Goal: Task Accomplishment & Management: Manage account settings

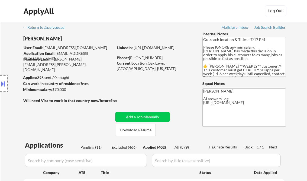
select select ""applied""
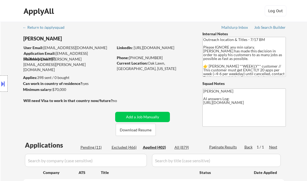
select select ""applied""
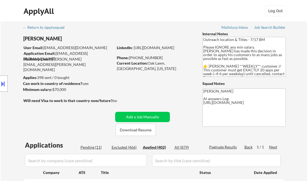
select select ""applied""
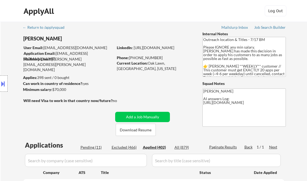
select select ""applied""
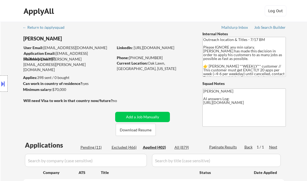
select select ""applied""
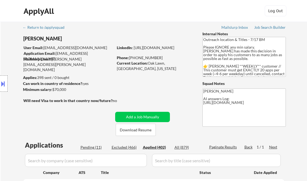
select select ""applied""
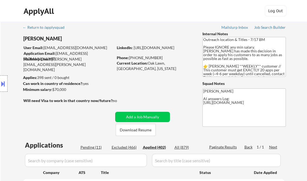
select select ""applied""
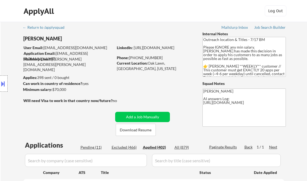
select select ""applied""
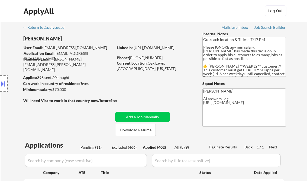
select select ""applied""
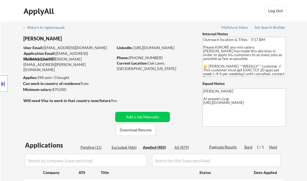
select select ""applied""
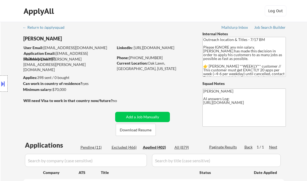
select select ""applied""
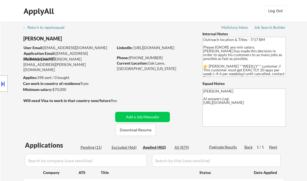
select select ""applied""
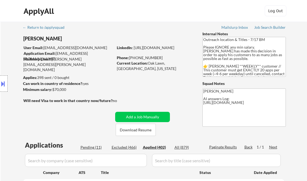
select select ""applied""
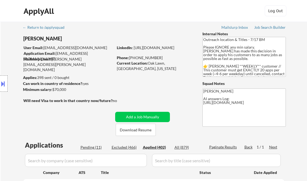
select select ""applied""
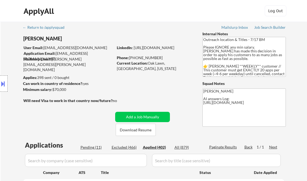
select select ""applied""
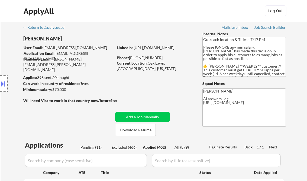
select select ""applied""
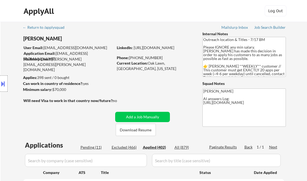
select select ""applied""
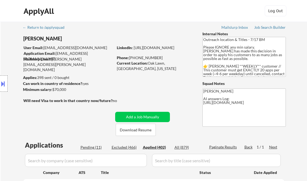
select select ""applied""
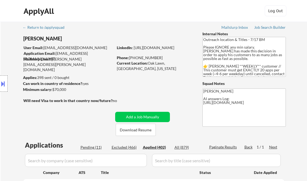
select select ""applied""
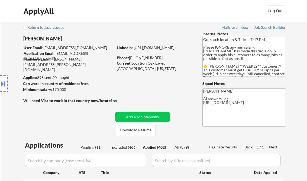
select select ""applied""
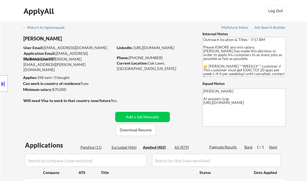
select select ""applied""
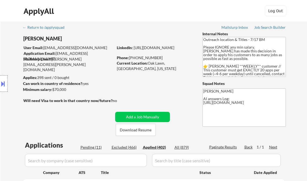
select select ""applied""
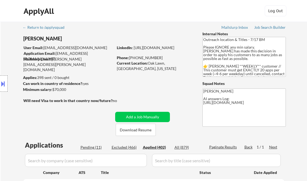
select select ""applied""
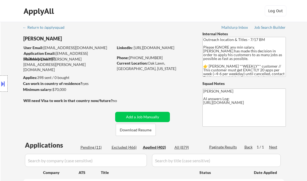
select select ""applied""
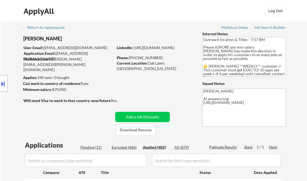
select select ""applied""
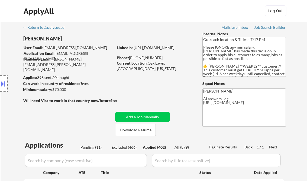
select select ""applied""
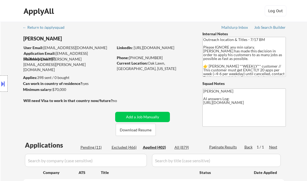
select select ""applied""
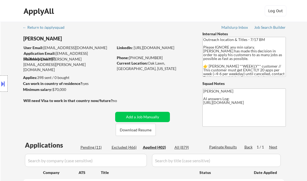
select select ""applied""
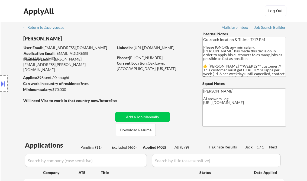
select select ""applied""
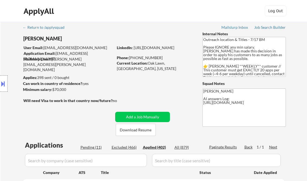
select select ""applied""
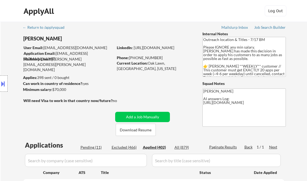
select select ""applied""
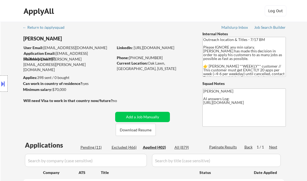
select select ""applied""
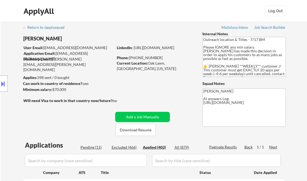
select select ""applied""
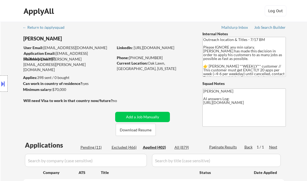
select select ""applied""
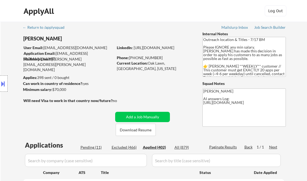
select select ""applied""
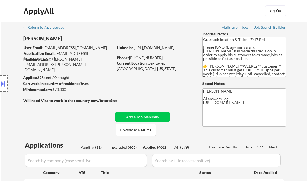
select select ""applied""
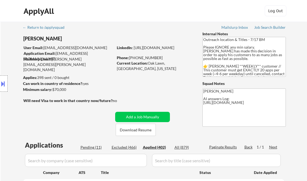
select select ""applied""
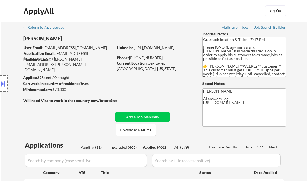
select select ""applied""
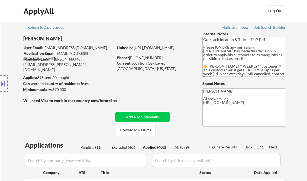
select select ""applied""
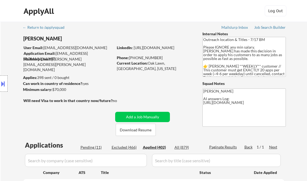
select select ""applied""
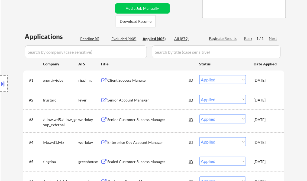
scroll to position [22, 0]
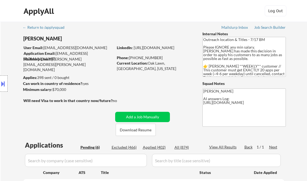
select select ""pending""
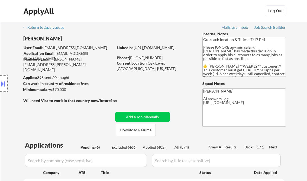
select select ""pending""
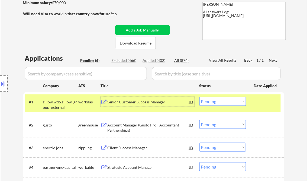
drag, startPoint x: 210, startPoint y: 102, endPoint x: 212, endPoint y: 104, distance: 3.1
click at [210, 102] on select "Choose an option... Pending Applied Excluded (Questions) Excluded (Expired) Exc…" at bounding box center [222, 101] width 47 height 9
click at [199, 97] on select "Choose an option... Pending Applied Excluded (Questions) Excluded (Expired) Exc…" at bounding box center [222, 101] width 47 height 9
click at [160, 125] on div "Account Manager (Gusto Pro - Accountant Partnerships)" at bounding box center [148, 127] width 82 height 11
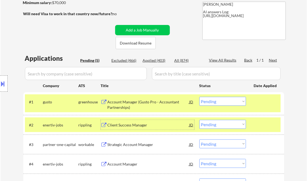
click at [5, 84] on button at bounding box center [3, 83] width 6 height 9
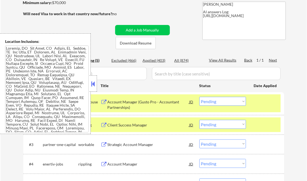
click at [90, 81] on div at bounding box center [93, 83] width 8 height 16
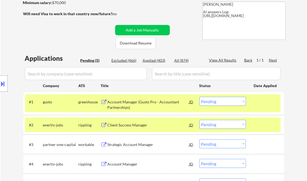
click at [217, 101] on select "Choose an option... Pending Applied Excluded (Questions) Excluded (Expired) Exc…" at bounding box center [222, 101] width 47 height 9
click at [199, 97] on select "Choose an option... Pending Applied Excluded (Questions) Excluded (Expired) Exc…" at bounding box center [222, 101] width 47 height 9
click at [125, 125] on div "Client Success Manager" at bounding box center [148, 124] width 82 height 5
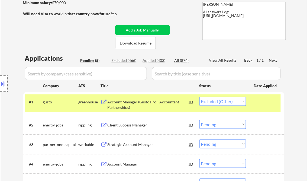
select select ""pending""
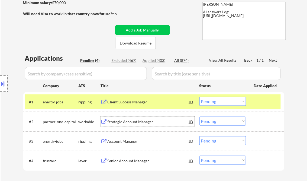
click at [135, 119] on div "Strategic Account Manager" at bounding box center [148, 121] width 82 height 5
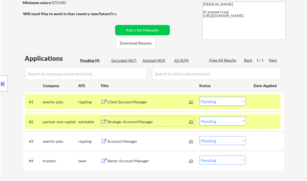
click at [227, 121] on select "Choose an option... Pending Applied Excluded (Questions) Excluded (Expired) Exc…" at bounding box center [222, 120] width 47 height 9
click at [199, 116] on select "Choose an option... Pending Applied Excluded (Questions) Excluded (Expired) Exc…" at bounding box center [222, 120] width 47 height 9
select select ""pending""
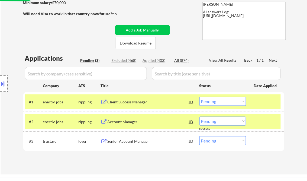
click at [125, 141] on div "Senior Account Manager" at bounding box center [148, 140] width 82 height 5
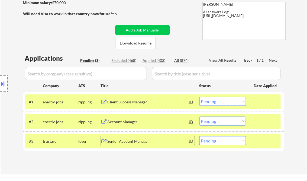
click at [214, 142] on select "Choose an option... Pending Applied Excluded (Questions) Excluded (Expired) Exc…" at bounding box center [222, 140] width 47 height 9
select select ""applied""
click at [199, 136] on select "Choose an option... Pending Applied Excluded (Questions) Excluded (Expired) Exc…" at bounding box center [222, 140] width 47 height 9
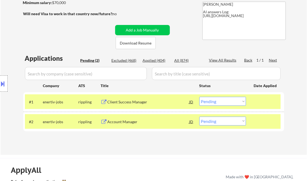
click at [128, 103] on div "Client Success Manager" at bounding box center [148, 101] width 82 height 5
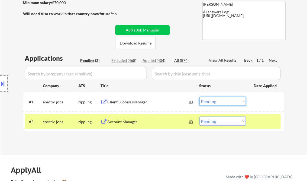
drag, startPoint x: 216, startPoint y: 99, endPoint x: 216, endPoint y: 105, distance: 6.0
click at [216, 99] on select "Choose an option... Pending Applied Excluded (Questions) Excluded (Expired) Exc…" at bounding box center [222, 101] width 47 height 9
click at [199, 97] on select "Choose an option... Pending Applied Excluded (Questions) Excluded (Expired) Exc…" at bounding box center [222, 101] width 47 height 9
click at [143, 121] on div "Account Manager" at bounding box center [148, 121] width 82 height 5
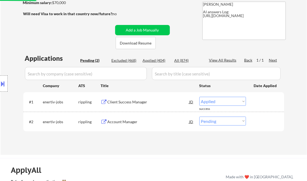
select select ""pending""
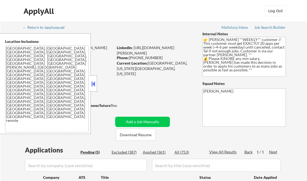
select select ""pending""
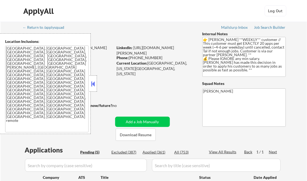
click at [94, 84] on button at bounding box center [93, 84] width 6 height 8
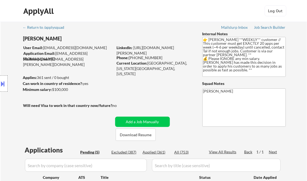
click at [271, 28] on div "Job Search Builder" at bounding box center [270, 27] width 32 height 4
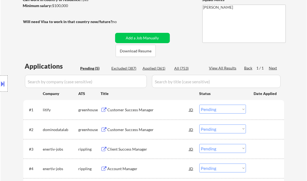
scroll to position [87, 0]
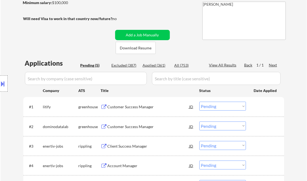
click at [135, 107] on div "Customer Success Manager" at bounding box center [148, 106] width 82 height 5
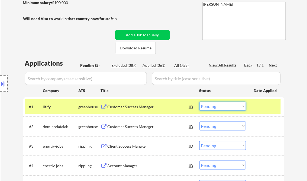
drag, startPoint x: 211, startPoint y: 105, endPoint x: 224, endPoint y: 111, distance: 14.4
click at [211, 105] on select "Choose an option... Pending Applied Excluded (Questions) Excluded (Expired) Exc…" at bounding box center [222, 106] width 47 height 9
click at [199, 102] on select "Choose an option... Pending Applied Excluded (Questions) Excluded (Expired) Exc…" at bounding box center [222, 106] width 47 height 9
click at [147, 125] on div "Customer Success Manager" at bounding box center [148, 126] width 82 height 5
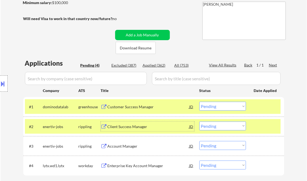
click at [207, 109] on select "Choose an option... Pending Applied Excluded (Questions) Excluded (Expired) Exc…" at bounding box center [222, 106] width 47 height 9
click at [199, 102] on select "Choose an option... Pending Applied Excluded (Questions) Excluded (Expired) Exc…" at bounding box center [222, 106] width 47 height 9
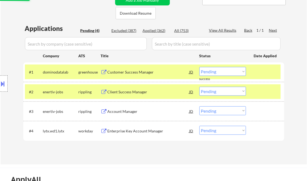
scroll to position [130, 0]
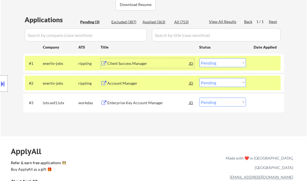
click at [125, 64] on div "Client Success Manager" at bounding box center [148, 63] width 82 height 5
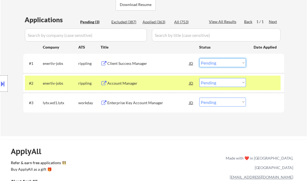
drag, startPoint x: 214, startPoint y: 66, endPoint x: 216, endPoint y: 67, distance: 2.9
click at [214, 66] on select "Choose an option... Pending Applied Excluded (Questions) Excluded (Expired) Exc…" at bounding box center [222, 62] width 47 height 9
click at [199, 58] on select "Choose an option... Pending Applied Excluded (Questions) Excluded (Expired) Exc…" at bounding box center [222, 62] width 47 height 9
select select ""pending""
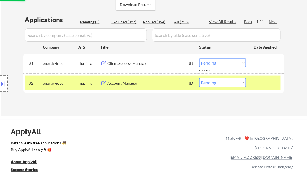
click at [143, 103] on div "Applications Pending (3) Excluded (387) Applied (364) All (753) View All Result…" at bounding box center [153, 60] width 261 height 91
click at [134, 84] on div "Enterprise Key Account Manager" at bounding box center [148, 82] width 82 height 5
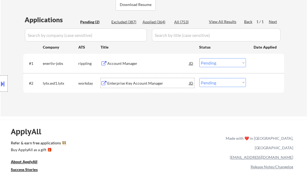
click at [132, 84] on div "Enterprise Key Account Manager" at bounding box center [148, 82] width 82 height 5
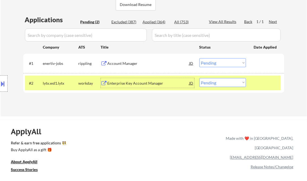
click at [126, 78] on div "Enterprise Key Account Manager" at bounding box center [148, 83] width 82 height 10
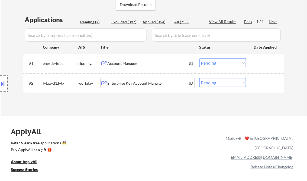
drag, startPoint x: 214, startPoint y: 84, endPoint x: 216, endPoint y: 87, distance: 3.0
click at [214, 84] on select "Choose an option... Pending Applied Excluded (Questions) Excluded (Expired) Exc…" at bounding box center [222, 82] width 47 height 9
select select ""applied""
click at [199, 78] on select "Choose an option... Pending Applied Excluded (Questions) Excluded (Expired) Exc…" at bounding box center [222, 82] width 47 height 9
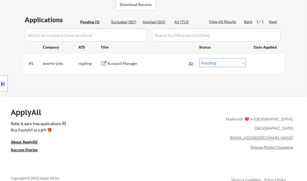
click at [128, 63] on div "Account Manager" at bounding box center [148, 63] width 82 height 5
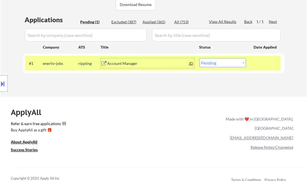
drag, startPoint x: 209, startPoint y: 63, endPoint x: 216, endPoint y: 67, distance: 7.7
click at [209, 63] on select "Choose an option... Pending Applied Excluded (Questions) Excluded (Expired) Exc…" at bounding box center [222, 62] width 47 height 9
select select ""applied""
click at [199, 58] on select "Choose an option... Pending Applied Excluded (Questions) Excluded (Expired) Exc…" at bounding box center [222, 62] width 47 height 9
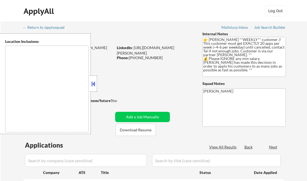
select select ""pending""
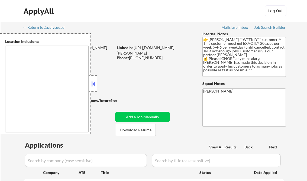
type textarea "Charlotte, NC Matthews, NC Mint Hill, NC Pineville, NC Huntersville, NC Mount H…"
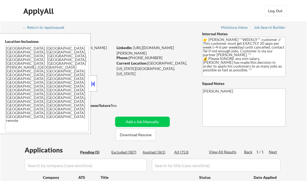
click at [92, 86] on button at bounding box center [93, 84] width 6 height 8
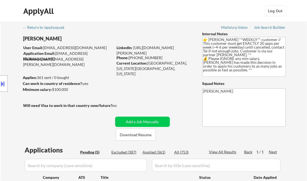
click at [159, 152] on div "Applied (361)" at bounding box center [156, 151] width 27 height 5
click at [220, 152] on div "View All Results" at bounding box center [223, 151] width 29 height 5
select select ""applied""
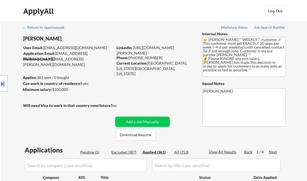
select select ""applied""
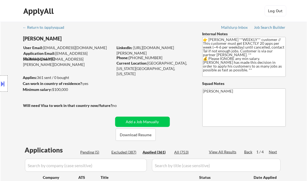
select select ""applied""
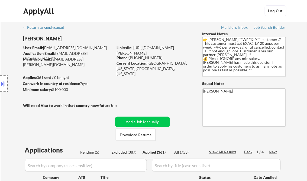
select select ""applied""
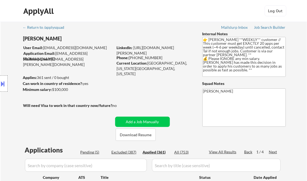
select select ""applied""
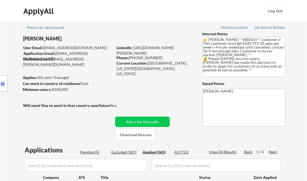
select select ""applied""
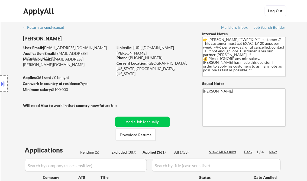
select select ""applied""
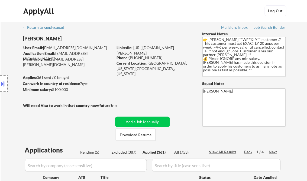
select select ""applied""
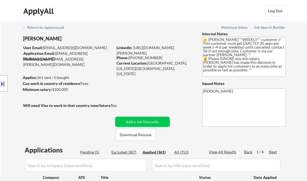
select select ""applied""
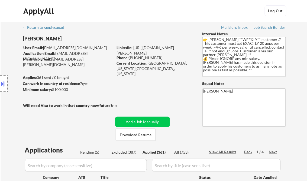
select select ""applied""
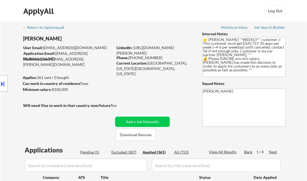
select select ""applied""
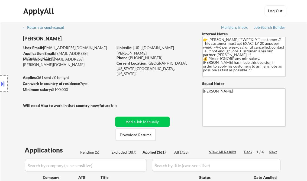
select select ""applied""
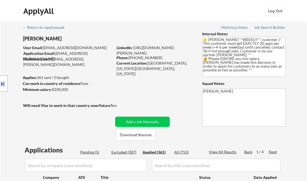
select select ""applied""
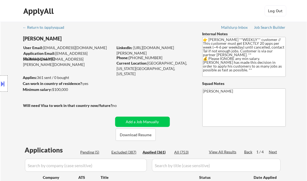
select select ""applied""
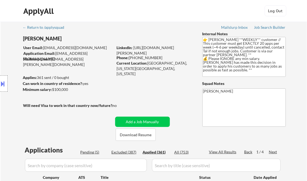
select select ""applied""
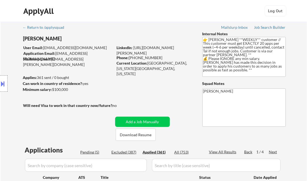
select select ""applied""
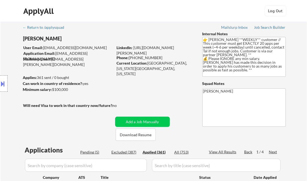
select select ""applied""
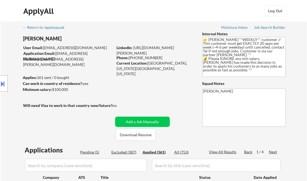
select select ""applied""
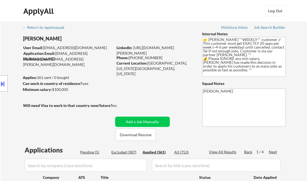
select select ""applied""
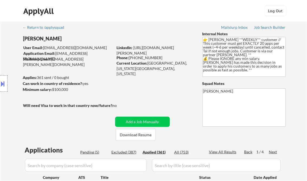
select select ""applied""
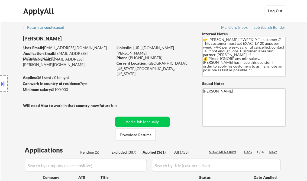
select select ""applied""
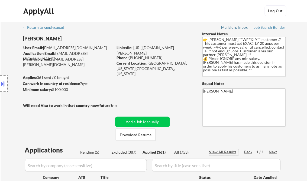
select select ""applied""
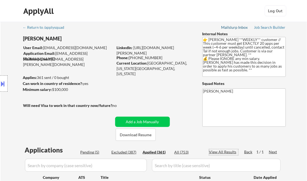
select select ""applied""
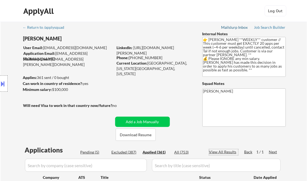
select select ""applied""
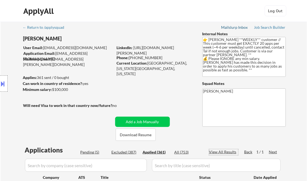
select select ""applied""
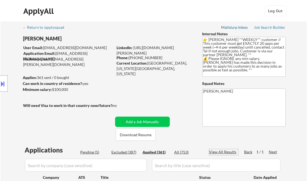
select select ""applied""
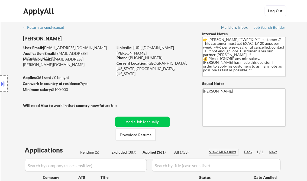
select select ""applied""
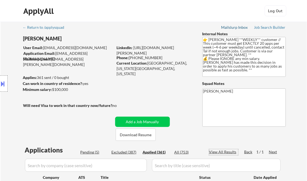
select select ""applied""
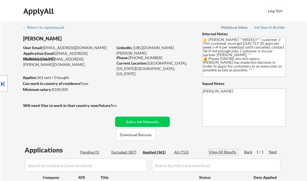
select select ""applied""
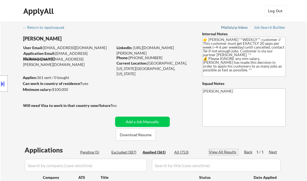
select select ""applied""
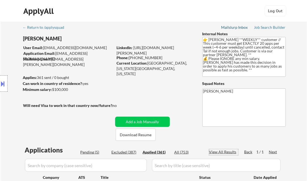
select select ""applied""
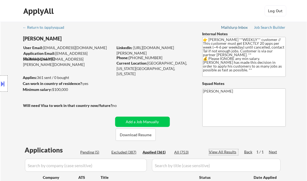
select select ""applied""
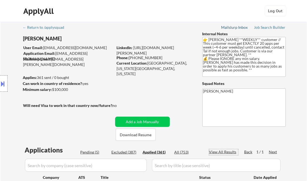
select select ""applied""
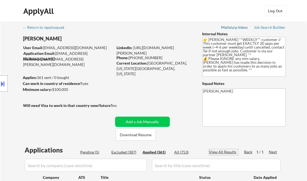
select select ""applied""
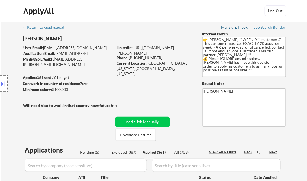
select select ""applied""
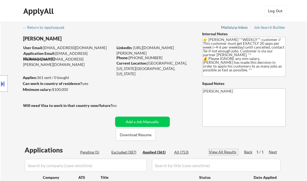
select select ""applied""
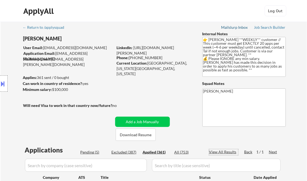
select select ""applied""
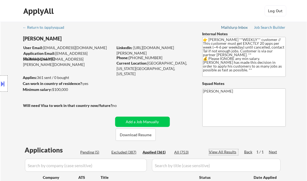
select select ""applied""
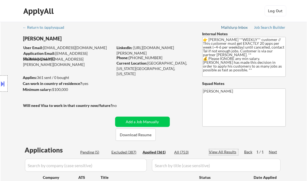
select select ""applied""
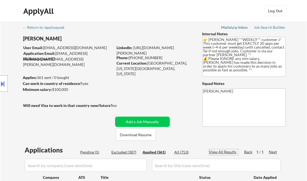
select select ""applied""
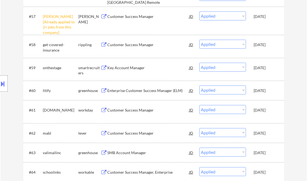
scroll to position [6169, 0]
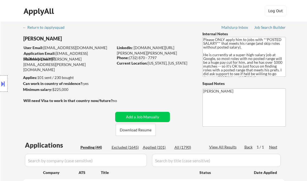
select select ""pending""
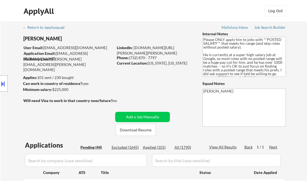
select select ""pending""
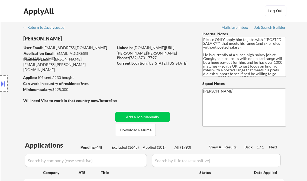
select select ""pending""
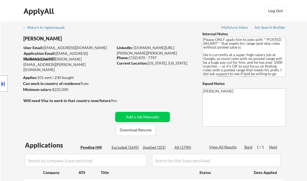
select select ""pending""
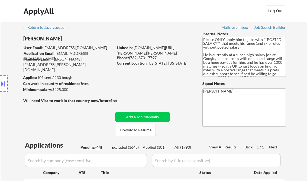
select select ""pending""
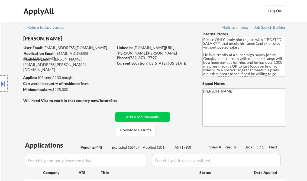
select select ""pending""
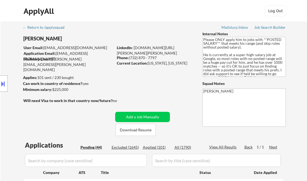
select select ""pending""
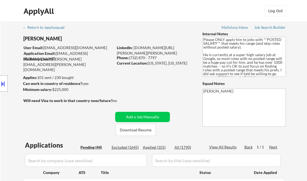
select select ""pending""
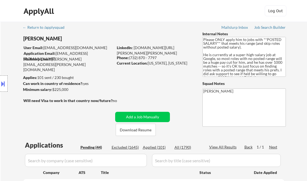
select select ""pending""
click at [273, 27] on div "Job Search Builder" at bounding box center [270, 27] width 32 height 4
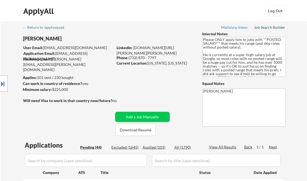
click at [266, 27] on div "Job Search Builder" at bounding box center [270, 27] width 32 height 4
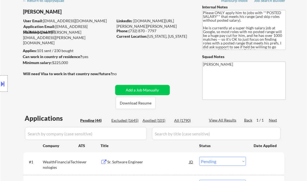
scroll to position [65, 0]
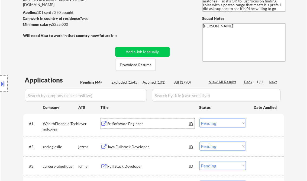
click at [128, 123] on div "Sr. Software Engineer" at bounding box center [148, 123] width 82 height 5
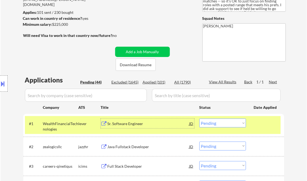
drag, startPoint x: 224, startPoint y: 126, endPoint x: 226, endPoint y: 134, distance: 8.4
click at [224, 126] on select "Choose an option... Pending Applied Excluded (Questions) Excluded (Expired) Exc…" at bounding box center [222, 122] width 47 height 9
click at [199, 118] on select "Choose an option... Pending Applied Excluded (Questions) Excluded (Expired) Exc…" at bounding box center [222, 122] width 47 height 9
click at [152, 146] on div "Java Fullstack Developer" at bounding box center [148, 146] width 82 height 5
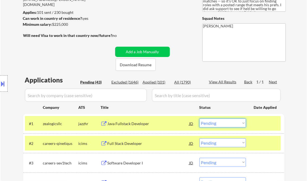
click at [214, 123] on select "Choose an option... Pending Applied Excluded (Questions) Excluded (Expired) Exc…" at bounding box center [222, 122] width 47 height 9
click at [199, 118] on select "Choose an option... Pending Applied Excluded (Questions) Excluded (Expired) Exc…" at bounding box center [222, 122] width 47 height 9
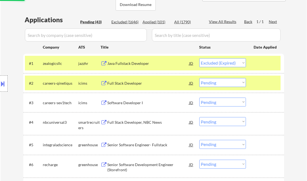
scroll to position [130, 0]
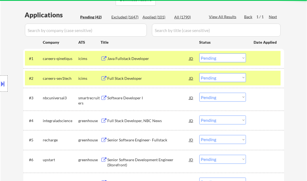
click at [129, 57] on div "Java Fullstack Developer" at bounding box center [148, 58] width 82 height 5
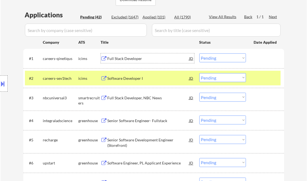
click at [215, 57] on select "Choose an option... Pending Applied Excluded (Questions) Excluded (Expired) Exc…" at bounding box center [222, 57] width 47 height 9
click at [199, 53] on select "Choose an option... Pending Applied Excluded (Questions) Excluded (Expired) Exc…" at bounding box center [222, 57] width 47 height 9
click at [124, 78] on div "Software Developer I" at bounding box center [148, 78] width 82 height 5
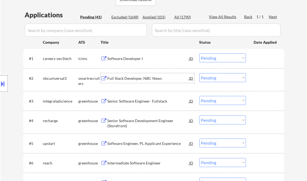
click at [216, 59] on select "Choose an option... Pending Applied Excluded (Questions) Excluded (Expired) Exc…" at bounding box center [222, 57] width 47 height 9
click at [199, 53] on select "Choose an option... Pending Applied Excluded (Questions) Excluded (Expired) Exc…" at bounding box center [222, 57] width 47 height 9
click at [136, 77] on div "Full Stack Developer, NBC News" at bounding box center [148, 78] width 82 height 5
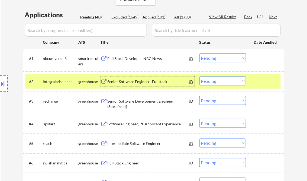
click at [221, 59] on select "Choose an option... Pending Applied Excluded (Questions) Excluded (Expired) Exc…" at bounding box center [222, 57] width 47 height 9
click at [199, 53] on select "Choose an option... Pending Applied Excluded (Questions) Excluded (Expired) Exc…" at bounding box center [222, 57] width 47 height 9
click at [263, 83] on div at bounding box center [266, 81] width 24 height 10
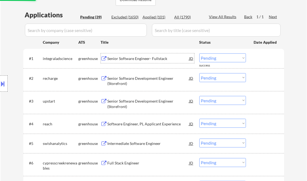
click at [128, 59] on div "Senior Software Engineer- Fullstack" at bounding box center [148, 58] width 82 height 5
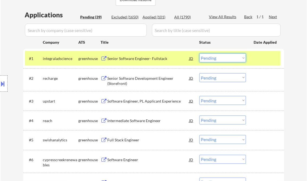
drag, startPoint x: 214, startPoint y: 59, endPoint x: 214, endPoint y: 62, distance: 3.0
click at [214, 59] on select "Choose an option... Pending Applied Excluded (Questions) Excluded (Expired) Exc…" at bounding box center [222, 57] width 47 height 9
click at [199, 53] on select "Choose an option... Pending Applied Excluded (Questions) Excluded (Expired) Exc…" at bounding box center [222, 57] width 47 height 9
click at [121, 82] on div "Senior Software Development Engineer (Storefront)" at bounding box center [148, 81] width 82 height 11
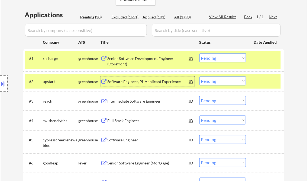
click at [213, 55] on select "Choose an option... Pending Applied Excluded (Questions) Excluded (Expired) Exc…" at bounding box center [222, 57] width 47 height 9
click at [199, 53] on select "Choose an option... Pending Applied Excluded (Questions) Excluded (Expired) Exc…" at bounding box center [222, 57] width 47 height 9
click at [145, 83] on div "Software Engineer, PL Applicant Experience" at bounding box center [148, 81] width 82 height 5
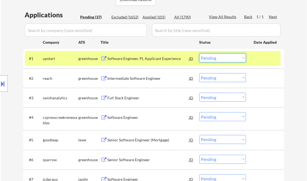
drag, startPoint x: 214, startPoint y: 57, endPoint x: 216, endPoint y: 63, distance: 6.4
click at [214, 57] on select "Choose an option... Pending Applied Excluded (Questions) Excluded (Expired) Exc…" at bounding box center [222, 57] width 47 height 9
click at [199, 53] on select "Choose an option... Pending Applied Excluded (Questions) Excluded (Expired) Exc…" at bounding box center [222, 57] width 47 height 9
click at [139, 78] on div "Intermediate Software Engineer" at bounding box center [148, 78] width 82 height 5
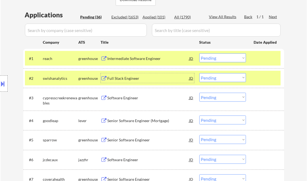
click at [219, 58] on select "Choose an option... Pending Applied Excluded (Questions) Excluded (Expired) Exc…" at bounding box center [222, 57] width 47 height 9
click at [199, 53] on select "Choose an option... Pending Applied Excluded (Questions) Excluded (Expired) Exc…" at bounding box center [222, 57] width 47 height 9
click at [128, 77] on div "Full Stack Engineer" at bounding box center [148, 78] width 82 height 5
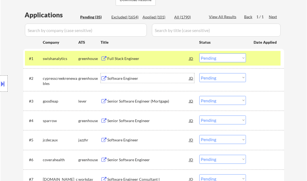
drag, startPoint x: 226, startPoint y: 58, endPoint x: 236, endPoint y: 63, distance: 10.3
click at [227, 58] on select "Choose an option... Pending Applied Excluded (Questions) Excluded (Expired) Exc…" at bounding box center [222, 57] width 47 height 9
click at [199, 53] on select "Choose an option... Pending Applied Excluded (Questions) Excluded (Expired) Exc…" at bounding box center [222, 57] width 47 height 9
click at [127, 77] on div "Software Engineer" at bounding box center [148, 78] width 82 height 5
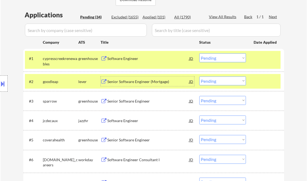
click at [224, 57] on select "Choose an option... Pending Applied Excluded (Questions) Excluded (Expired) Exc…" at bounding box center [222, 57] width 47 height 9
click at [199, 53] on select "Choose an option... Pending Applied Excluded (Questions) Excluded (Expired) Exc…" at bounding box center [222, 57] width 47 height 9
click at [136, 82] on div "Senior Software Engineer (Mortgage)" at bounding box center [148, 81] width 82 height 5
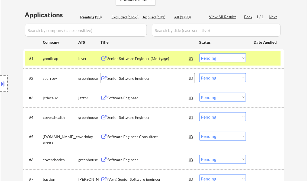
drag, startPoint x: 212, startPoint y: 58, endPoint x: 216, endPoint y: 63, distance: 5.8
click at [212, 58] on select "Choose an option... Pending Applied Excluded (Questions) Excluded (Expired) Exc…" at bounding box center [222, 57] width 47 height 9
click at [199, 53] on select "Choose an option... Pending Applied Excluded (Questions) Excluded (Expired) Exc…" at bounding box center [222, 57] width 47 height 9
drag, startPoint x: 272, startPoint y: 58, endPoint x: 270, endPoint y: 60, distance: 2.8
click at [272, 58] on div at bounding box center [266, 58] width 24 height 10
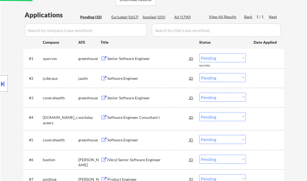
click at [140, 57] on div "Senior Software Engineer" at bounding box center [148, 58] width 82 height 5
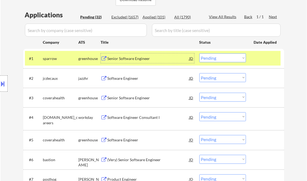
click at [216, 58] on select "Choose an option... Pending Applied Excluded (Questions) Excluded (Expired) Exc…" at bounding box center [222, 57] width 47 height 9
click at [199, 53] on select "Choose an option... Pending Applied Excluded (Questions) Excluded (Expired) Exc…" at bounding box center [222, 57] width 47 height 9
click at [122, 77] on div "Software Engineer" at bounding box center [148, 78] width 82 height 5
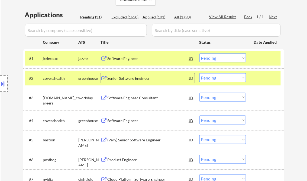
click at [221, 58] on select "Choose an option... Pending Applied Excluded (Questions) Excluded (Expired) Exc…" at bounding box center [222, 57] width 47 height 9
click at [199, 53] on select "Choose an option... Pending Applied Excluded (Questions) Excluded (Expired) Exc…" at bounding box center [222, 57] width 47 height 9
click at [117, 76] on div "Senior Software Engineer" at bounding box center [148, 78] width 82 height 5
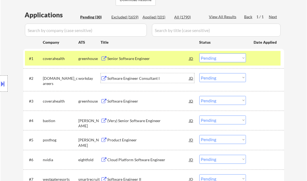
click at [230, 57] on select "Choose an option... Pending Applied Excluded (Questions) Excluded (Expired) Exc…" at bounding box center [222, 57] width 47 height 9
click at [199, 53] on select "Choose an option... Pending Applied Excluded (Questions) Excluded (Expired) Exc…" at bounding box center [222, 57] width 47 height 9
click at [138, 80] on div "Software Engineer Consultant I" at bounding box center [148, 78] width 82 height 5
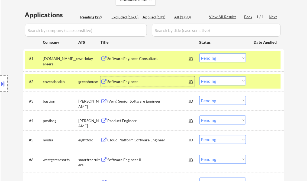
drag, startPoint x: 213, startPoint y: 59, endPoint x: 216, endPoint y: 61, distance: 3.4
click at [213, 59] on select "Choose an option... Pending Applied Excluded (Questions) Excluded (Expired) Exc…" at bounding box center [222, 57] width 47 height 9
click at [199, 53] on select "Choose an option... Pending Applied Excluded (Questions) Excluded (Expired) Exc…" at bounding box center [222, 57] width 47 height 9
click at [130, 77] on div "Software Engineer" at bounding box center [148, 81] width 82 height 10
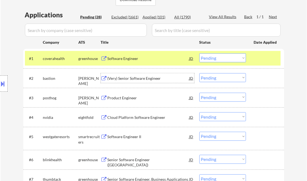
drag, startPoint x: 218, startPoint y: 60, endPoint x: 221, endPoint y: 63, distance: 4.2
click at [218, 60] on select "Choose an option... Pending Applied Excluded (Questions) Excluded (Expired) Exc…" at bounding box center [222, 57] width 47 height 9
click at [199, 53] on select "Choose an option... Pending Applied Excluded (Questions) Excluded (Expired) Exc…" at bounding box center [222, 57] width 47 height 9
click at [132, 77] on div "(Very) Senior Software Engineer" at bounding box center [148, 78] width 82 height 5
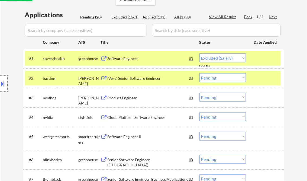
select select ""pending""
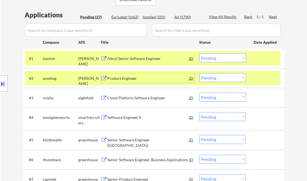
click at [130, 78] on div "Product Engineer" at bounding box center [148, 78] width 82 height 5
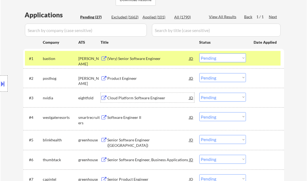
click at [122, 96] on div "Cloud Platform Software Engineer" at bounding box center [148, 97] width 82 height 5
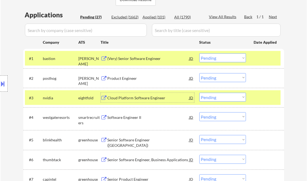
click at [128, 118] on div "Software Engineer II" at bounding box center [148, 117] width 82 height 5
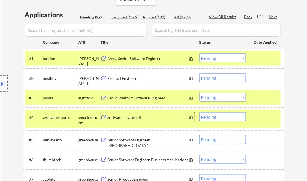
click at [217, 118] on select "Choose an option... Pending Applied Excluded (Questions) Excluded (Expired) Exc…" at bounding box center [222, 116] width 47 height 9
click at [199, 112] on select "Choose an option... Pending Applied Excluded (Questions) Excluded (Expired) Exc…" at bounding box center [222, 116] width 47 height 9
select select ""pending""
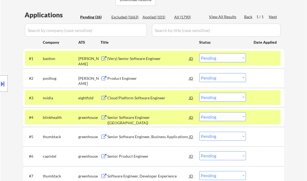
click at [217, 96] on select "Choose an option... Pending Applied Excluded (Questions) Excluded (Expired) Exc…" at bounding box center [222, 97] width 47 height 9
click at [199, 93] on select "Choose an option... Pending Applied Excluded (Questions) Excluded (Expired) Exc…" at bounding box center [222, 97] width 47 height 9
select select ""pending""
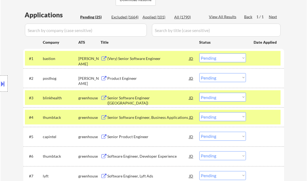
drag, startPoint x: 219, startPoint y: 79, endPoint x: 223, endPoint y: 82, distance: 6.0
click at [219, 79] on select "Choose an option... Pending Applied Excluded (Questions) Excluded (Expired) Exc…" at bounding box center [222, 77] width 47 height 9
click at [199, 73] on select "Choose an option... Pending Applied Excluded (Questions) Excluded (Expired) Exc…" at bounding box center [222, 77] width 47 height 9
drag, startPoint x: 255, startPoint y: 116, endPoint x: 256, endPoint y: 105, distance: 11.4
click at [255, 116] on div at bounding box center [266, 117] width 24 height 10
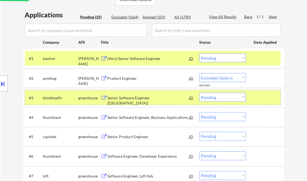
click at [257, 101] on div at bounding box center [266, 98] width 24 height 10
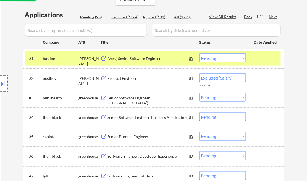
select select ""pending""
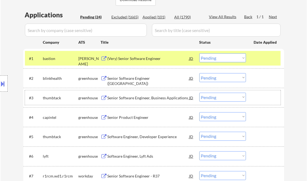
drag, startPoint x: 223, startPoint y: 56, endPoint x: 232, endPoint y: 62, distance: 10.5
click at [223, 56] on select "Choose an option... Pending Applied Excluded (Questions) Excluded (Expired) Exc…" at bounding box center [222, 57] width 47 height 9
click at [199, 53] on select "Choose an option... Pending Applied Excluded (Questions) Excluded (Expired) Exc…" at bounding box center [222, 57] width 47 height 9
click at [136, 79] on div "Senior Software Engineer ([GEOGRAPHIC_DATA])" at bounding box center [148, 81] width 82 height 11
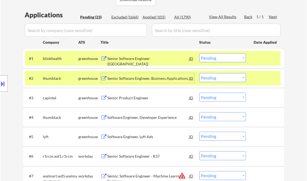
drag, startPoint x: 218, startPoint y: 57, endPoint x: 226, endPoint y: 63, distance: 10.1
click at [218, 57] on select "Choose an option... Pending Applied Excluded (Questions) Excluded (Expired) Exc…" at bounding box center [222, 57] width 47 height 9
click at [199, 53] on select "Choose an option... Pending Applied Excluded (Questions) Excluded (Expired) Exc…" at bounding box center [222, 57] width 47 height 9
click at [141, 79] on div "Senior Software Engineer, Business Applications" at bounding box center [148, 78] width 82 height 5
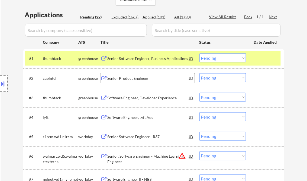
click at [218, 60] on select "Choose an option... Pending Applied Excluded (Questions) Excluded (Expired) Exc…" at bounding box center [222, 57] width 47 height 9
click at [199, 53] on select "Choose an option... Pending Applied Excluded (Questions) Excluded (Expired) Exc…" at bounding box center [222, 57] width 47 height 9
click at [131, 78] on div "Senior Product Engineer" at bounding box center [148, 78] width 82 height 5
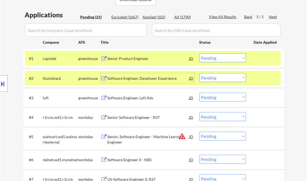
click at [219, 58] on select "Choose an option... Pending Applied Excluded (Questions) Excluded (Expired) Exc…" at bounding box center [222, 57] width 47 height 9
click at [199, 53] on select "Choose an option... Pending Applied Excluded (Questions) Excluded (Expired) Exc…" at bounding box center [222, 57] width 47 height 9
click at [154, 79] on div "Software Engineer, Developer Experience" at bounding box center [148, 78] width 82 height 5
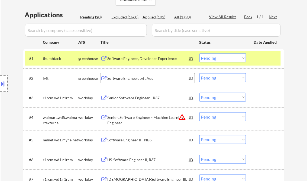
click at [218, 60] on select "Choose an option... Pending Applied Excluded (Questions) Excluded (Expired) Exc…" at bounding box center [222, 57] width 47 height 9
click at [199, 53] on select "Choose an option... Pending Applied Excluded (Questions) Excluded (Expired) Exc…" at bounding box center [222, 57] width 47 height 9
click at [154, 79] on div "Software Engineer, Lyft Ads" at bounding box center [148, 78] width 82 height 5
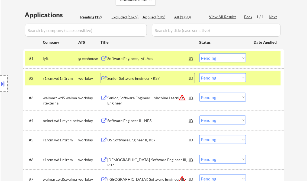
click at [215, 61] on select "Choose an option... Pending Applied Excluded (Questions) Excluded (Expired) Exc…" at bounding box center [222, 57] width 47 height 9
click at [199, 53] on select "Choose an option... Pending Applied Excluded (Questions) Excluded (Expired) Exc…" at bounding box center [222, 57] width 47 height 9
click at [134, 78] on div "Senior Software Engineer - R37" at bounding box center [148, 78] width 82 height 5
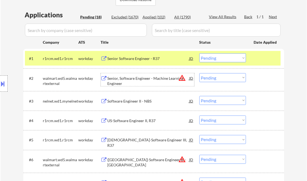
drag, startPoint x: 221, startPoint y: 58, endPoint x: 222, endPoint y: 61, distance: 3.8
click at [221, 57] on select "Choose an option... Pending Applied Excluded (Questions) Excluded (Expired) Exc…" at bounding box center [222, 57] width 47 height 9
click at [199, 53] on select "Choose an option... Pending Applied Excluded (Questions) Excluded (Expired) Exc…" at bounding box center [222, 57] width 47 height 9
select select ""pending""
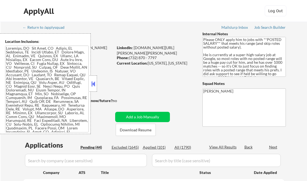
select select ""pending""
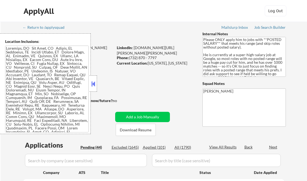
select select ""pending""
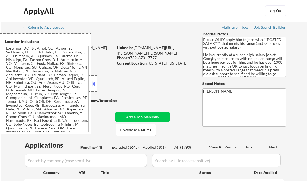
select select ""pending""
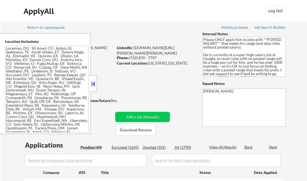
select select ""pending""
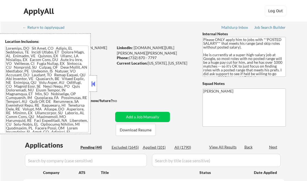
select select ""pending""
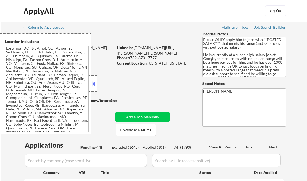
select select ""pending""
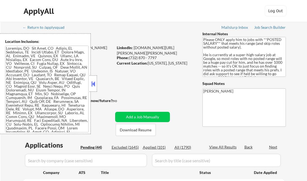
select select ""pending""
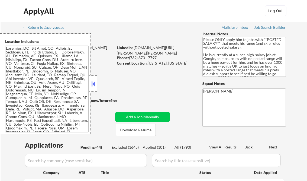
select select ""pending""
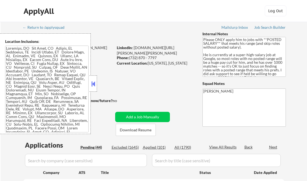
select select ""pending""
click at [94, 80] on button at bounding box center [93, 84] width 6 height 8
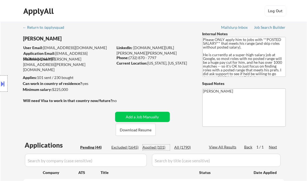
click at [158, 145] on div "Applied (101)" at bounding box center [156, 146] width 27 height 5
click at [217, 147] on div "View All Results" at bounding box center [223, 146] width 29 height 5
select select ""applied""
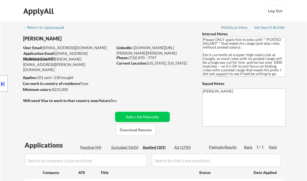
select select ""applied""
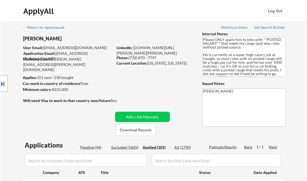
select select ""applied""
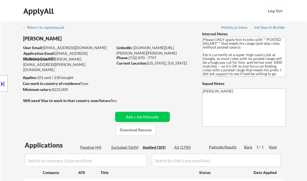
select select ""applied""
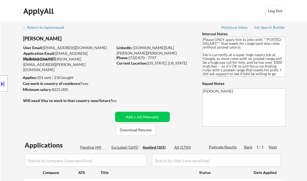
select select ""applied""
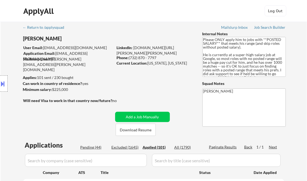
select select ""applied""
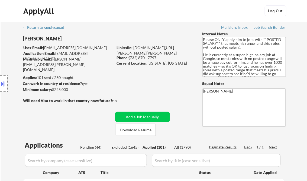
select select ""applied""
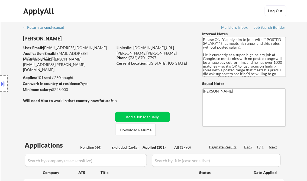
select select ""applied""
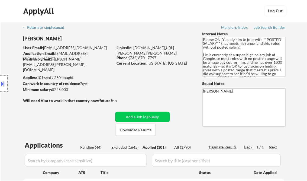
select select ""applied""
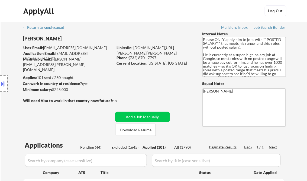
select select ""applied""
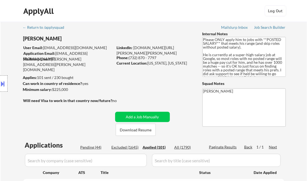
select select ""applied""
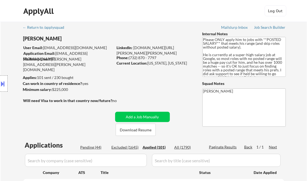
select select ""applied""
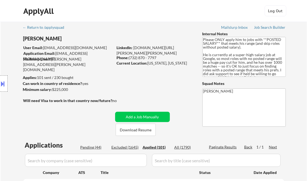
select select ""applied""
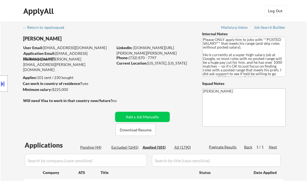
select select ""applied""
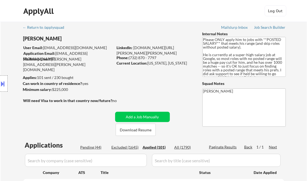
select select ""applied""
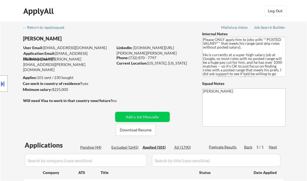
select select ""applied""
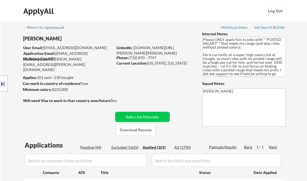
select select ""applied""
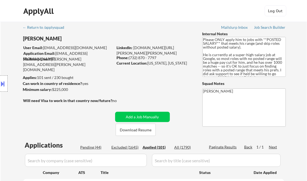
select select ""applied""
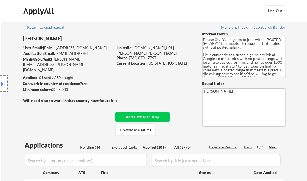
select select ""applied""
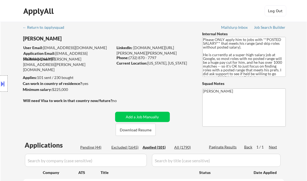
select select ""applied""
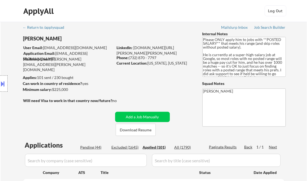
select select ""applied""
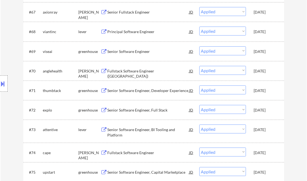
scroll to position [1134, 0]
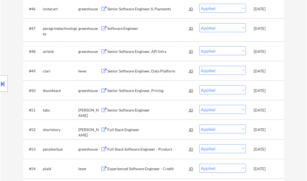
select select ""applied""
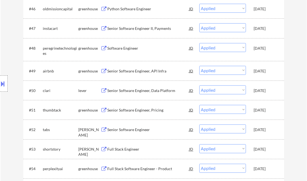
select select ""applied""
